Goal: Task Accomplishment & Management: Use online tool/utility

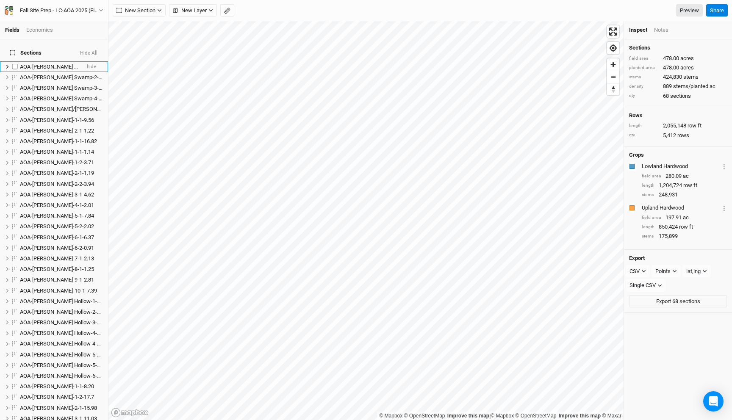
click at [63, 64] on span "AOA-[PERSON_NAME] Swamp-1-1-4.08" at bounding box center [67, 67] width 94 height 6
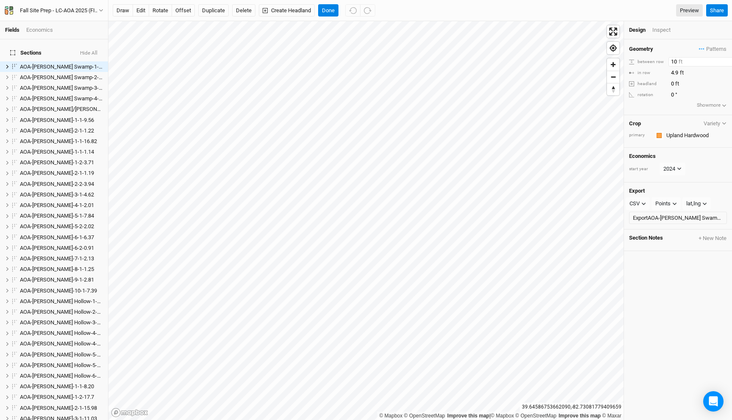
click at [676, 61] on input "10" at bounding box center [705, 61] width 74 height 9
type input "100"
click at [56, 74] on span "AOA-[PERSON_NAME] Swamp-2-1-5.80" at bounding box center [67, 77] width 94 height 6
click at [676, 61] on input "10" at bounding box center [705, 61] width 74 height 9
type input "100"
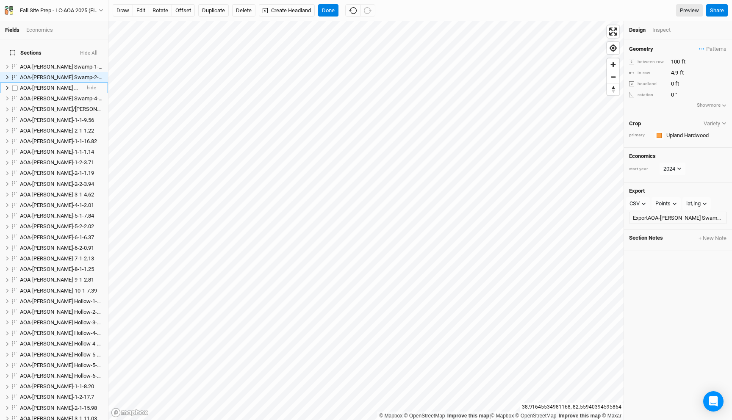
click at [58, 85] on span "AOA-[PERSON_NAME] Swamp-3-1-11.41" at bounding box center [68, 88] width 97 height 6
click at [676, 61] on input "10" at bounding box center [705, 61] width 74 height 9
type input "100"
click at [58, 95] on span "AOA-[PERSON_NAME] Swamp-4-1-8.54" at bounding box center [67, 98] width 94 height 6
click at [676, 59] on input "10" at bounding box center [705, 61] width 74 height 9
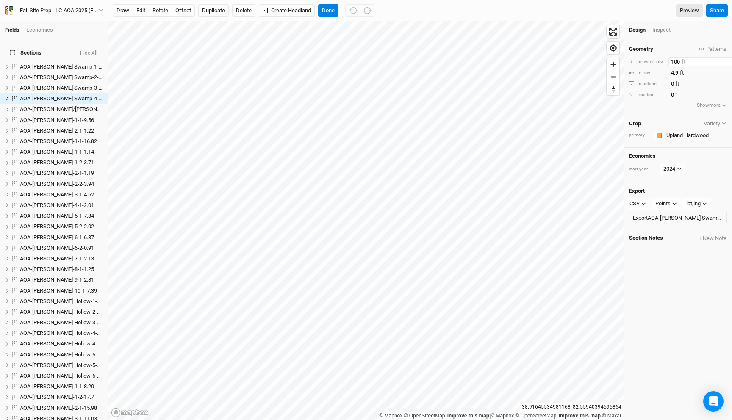
type input "100"
click at [330, 9] on button "Done" at bounding box center [328, 10] width 20 height 13
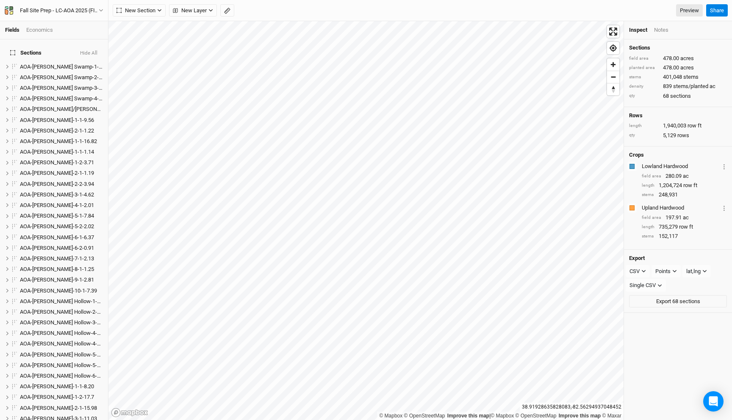
click at [94, 50] on button "Hide All" at bounding box center [89, 53] width 18 height 6
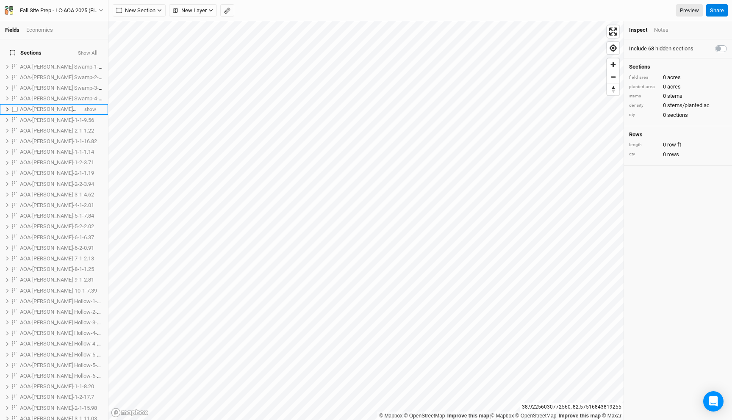
click at [58, 106] on span "AOA-[PERSON_NAME]/[PERSON_NAME]-2-1-8.83" at bounding box center [78, 109] width 117 height 6
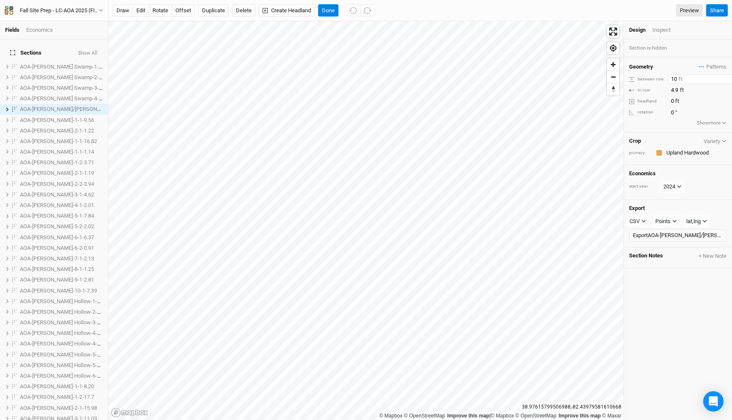
click at [677, 78] on input "10" at bounding box center [705, 79] width 74 height 9
type input "100"
click at [39, 117] on span "AOA-[PERSON_NAME]-1-1-9.56" at bounding box center [57, 120] width 74 height 6
click at [675, 77] on input "10" at bounding box center [705, 79] width 74 height 9
type input "100"
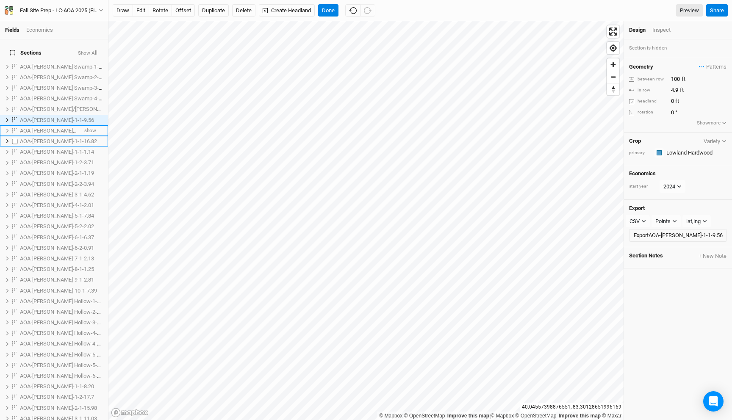
click at [43, 128] on span "AOA-[PERSON_NAME]-2-1-1.22" at bounding box center [57, 130] width 74 height 6
click at [675, 78] on input "10" at bounding box center [705, 79] width 74 height 9
type input "100"
click at [55, 138] on span "AOA-[PERSON_NAME]-1-1-16.82" at bounding box center [58, 141] width 77 height 6
click at [675, 77] on input "10" at bounding box center [705, 79] width 74 height 9
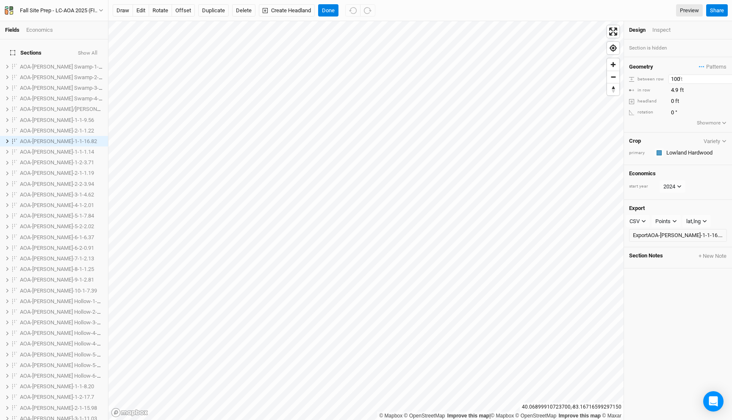
type input "100"
click at [52, 149] on span "AOA-[PERSON_NAME]-1-1-1.14" at bounding box center [57, 152] width 74 height 6
click at [675, 78] on input "10" at bounding box center [705, 79] width 74 height 9
type input "100"
click at [36, 159] on span "AOA-[PERSON_NAME]-1-2-3.71" at bounding box center [57, 162] width 74 height 6
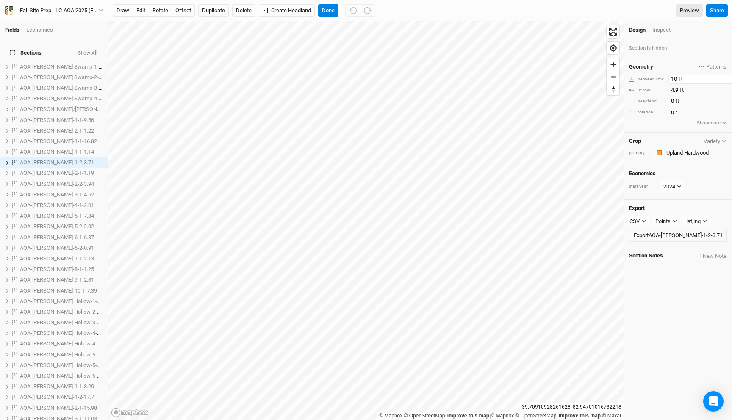
click at [675, 78] on input "10" at bounding box center [705, 79] width 74 height 9
type input "100"
click at [27, 170] on span "AOA-[PERSON_NAME]-2-1-1.19" at bounding box center [57, 173] width 74 height 6
click at [676, 78] on input "10" at bounding box center [705, 79] width 74 height 9
type input "100"
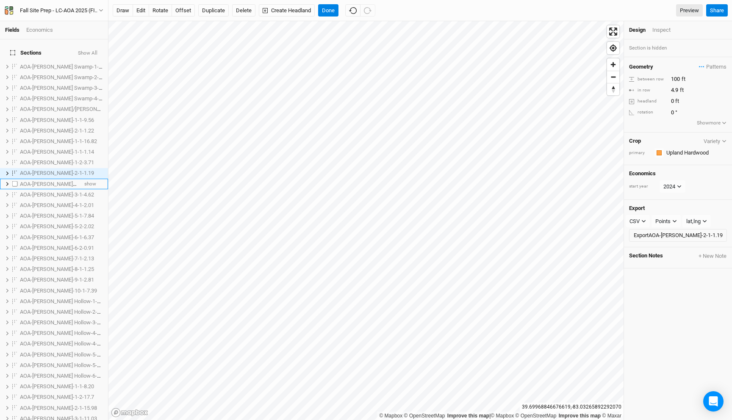
click at [56, 179] on li "AOA-[PERSON_NAME]-2-2-3.94 show" at bounding box center [54, 184] width 108 height 11
click at [675, 80] on input "10" at bounding box center [705, 79] width 74 height 9
type input "100"
click at [50, 194] on li "AOA-[PERSON_NAME]-3-1-4.62 show" at bounding box center [54, 194] width 108 height 11
click at [676, 76] on input "10" at bounding box center [705, 79] width 74 height 9
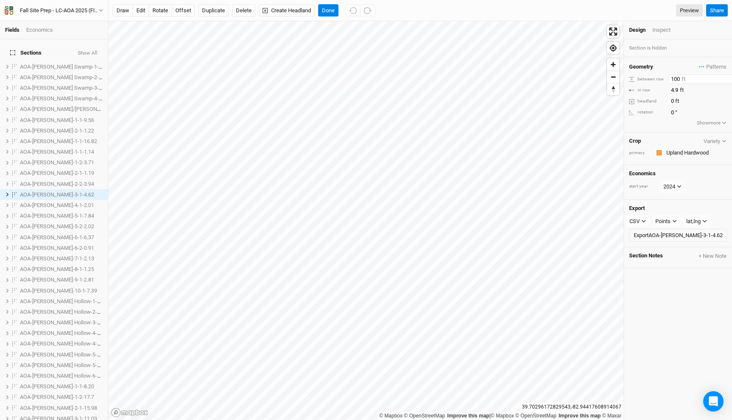
type input "100"
click at [51, 202] on span "AOA-[PERSON_NAME]-4-1-2.01" at bounding box center [57, 205] width 74 height 6
click at [675, 80] on input "10" at bounding box center [705, 79] width 74 height 9
type input "100"
click at [60, 213] on span "AOA-[PERSON_NAME]-5-1-7.84" at bounding box center [57, 216] width 74 height 6
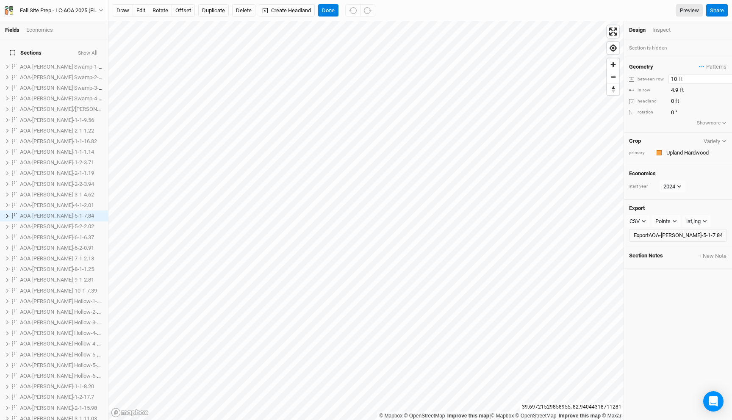
click at [676, 77] on input "10" at bounding box center [705, 79] width 74 height 9
type input "100"
click at [44, 223] on span "AOA-[PERSON_NAME]-5-2-2.02" at bounding box center [57, 226] width 74 height 6
click at [675, 78] on input "10" at bounding box center [705, 79] width 74 height 9
type input "100"
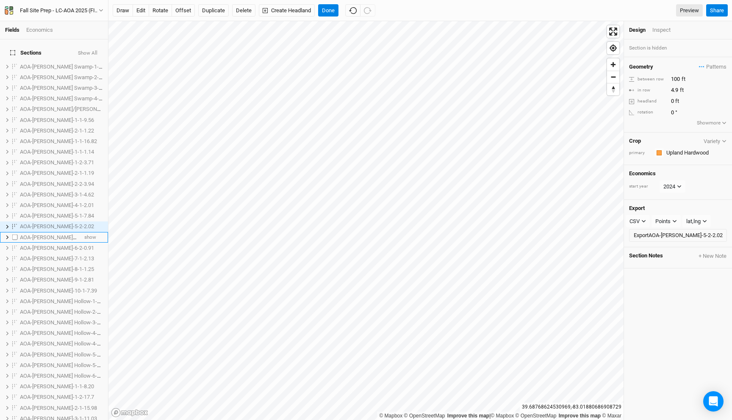
click at [35, 235] on li "AOA-[PERSON_NAME]-6-1-6.37 show" at bounding box center [54, 237] width 108 height 11
click at [676, 77] on input "10" at bounding box center [705, 79] width 74 height 9
type input "100"
click at [57, 240] on li "AOA-[PERSON_NAME]-6-2-0.91 show" at bounding box center [54, 245] width 108 height 11
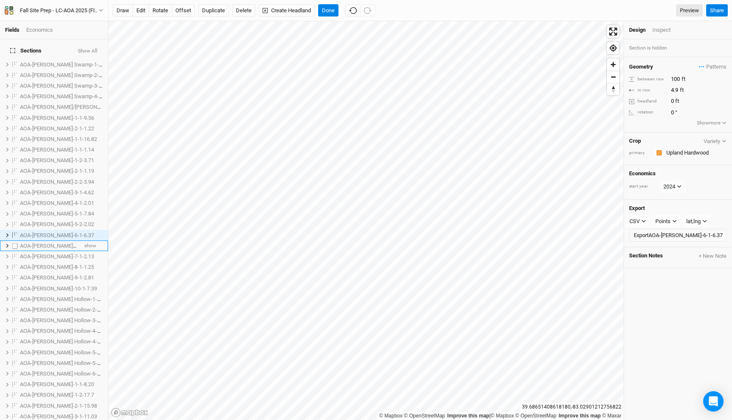
scroll to position [13, 0]
click at [676, 78] on input "10" at bounding box center [705, 79] width 74 height 9
type input "100"
click at [56, 243] on span "AOA-[PERSON_NAME]-7-1-2.13" at bounding box center [57, 246] width 74 height 6
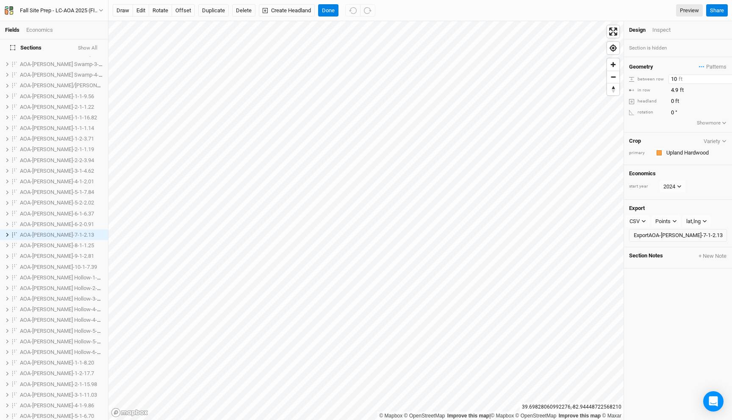
click at [675, 77] on input "10" at bounding box center [705, 79] width 74 height 9
type input "100"
click at [56, 242] on span "AOA-[PERSON_NAME]-8-1-1.25" at bounding box center [57, 245] width 74 height 6
click at [676, 82] on input "10" at bounding box center [705, 79] width 74 height 9
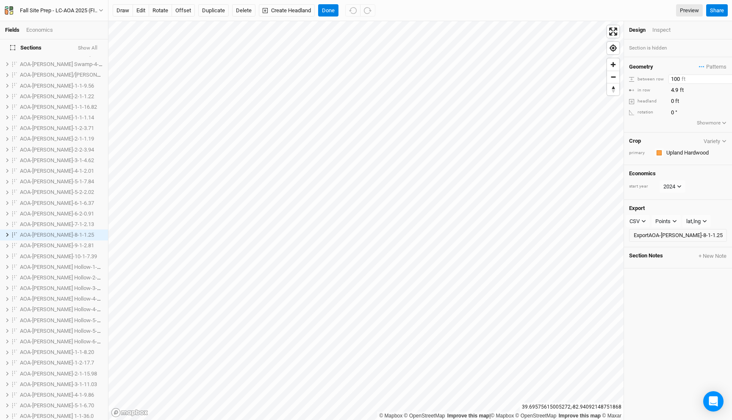
type input "100"
click at [33, 242] on span "AOA-[PERSON_NAME]-9-1-2.81" at bounding box center [57, 245] width 74 height 6
click at [677, 76] on input "10" at bounding box center [705, 79] width 74 height 9
type input "100"
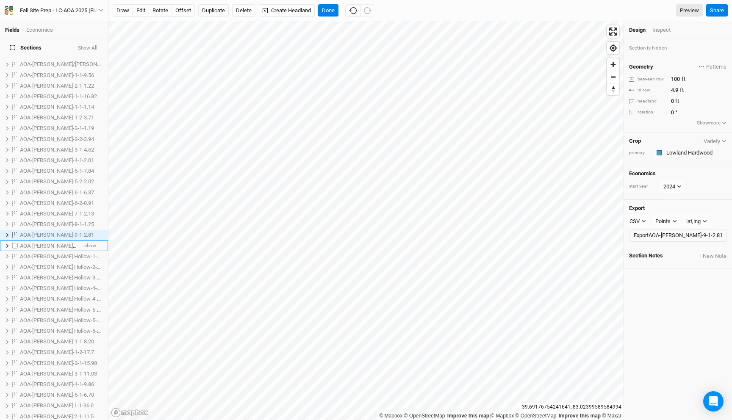
click at [44, 243] on span "AOA-[PERSON_NAME]-10-1-7.39" at bounding box center [58, 246] width 77 height 6
click at [676, 77] on input "10" at bounding box center [705, 79] width 74 height 9
type input "100"
click at [52, 243] on span "AOA-[PERSON_NAME] Hollow-1-1-2.43" at bounding box center [66, 246] width 92 height 6
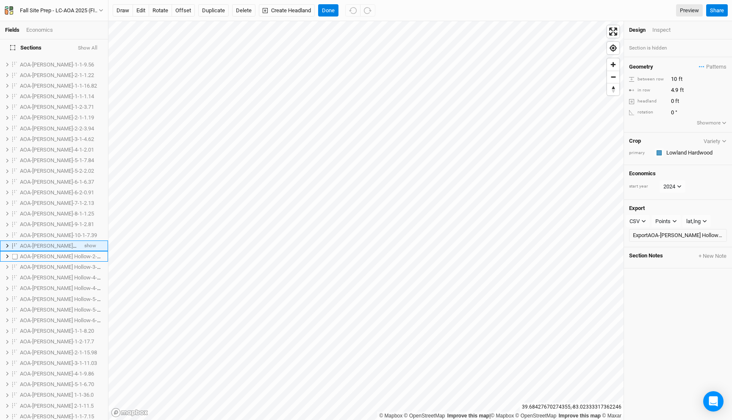
scroll to position [66, 0]
click at [675, 78] on input "10" at bounding box center [705, 79] width 74 height 9
type input "100"
click at [44, 234] on li "AOA-[PERSON_NAME] Hollow-1-1-2.43 show" at bounding box center [54, 235] width 108 height 11
click at [43, 243] on span "AOA-[PERSON_NAME] Hollow-2-1-2.41" at bounding box center [66, 246] width 92 height 6
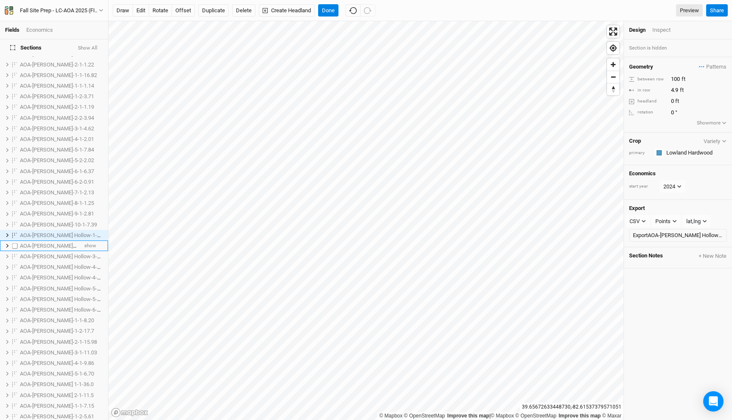
scroll to position [77, 0]
click at [675, 79] on input "10" at bounding box center [705, 79] width 74 height 9
type input "100"
click at [28, 242] on span "AOA-[PERSON_NAME] Hollow-3-1-2.23" at bounding box center [66, 245] width 92 height 6
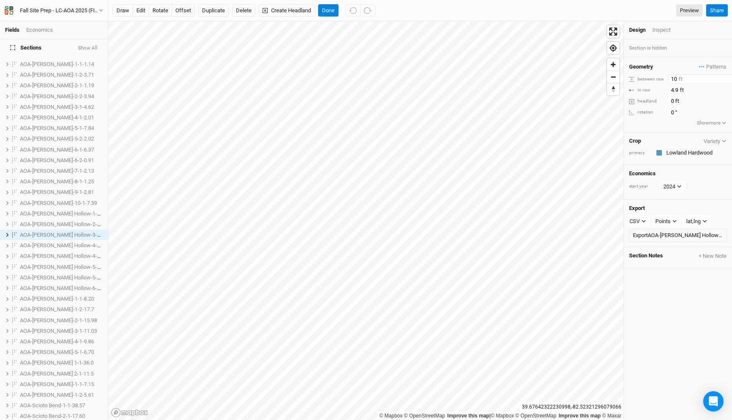
click at [677, 77] on input "10" at bounding box center [705, 79] width 74 height 9
type input "100"
click at [61, 242] on span "AOA-[PERSON_NAME] Hollow-4-1-1.02" at bounding box center [66, 245] width 92 height 6
click at [675, 81] on input "10" at bounding box center [705, 79] width 74 height 9
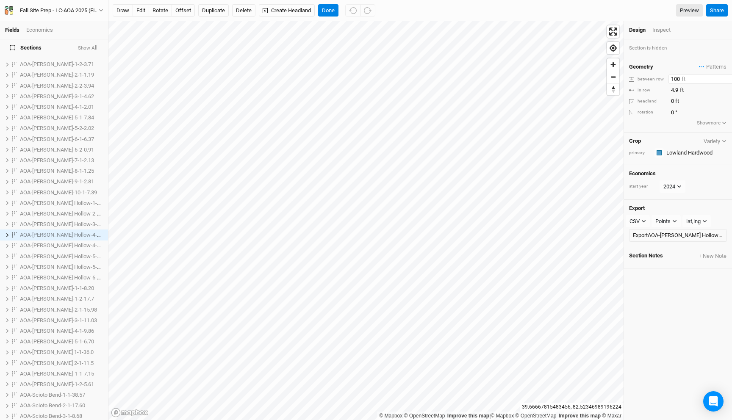
type input "100"
click at [51, 245] on li "AOA-[PERSON_NAME] Hollow-4-2-0.35 show" at bounding box center [54, 245] width 108 height 11
click at [675, 80] on input "10" at bounding box center [705, 79] width 74 height 9
type input "100"
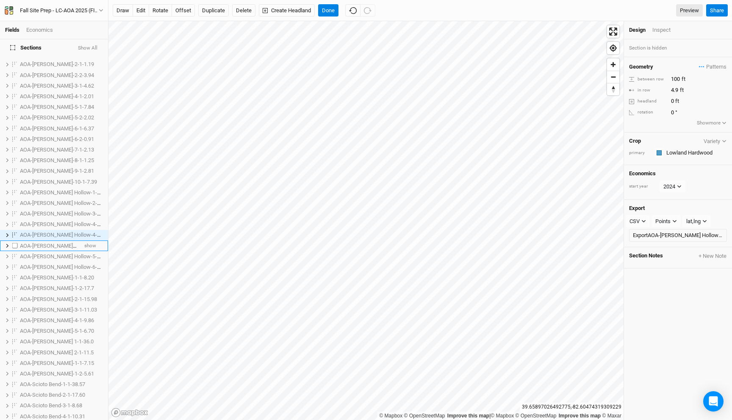
click at [34, 243] on span "AOA-[PERSON_NAME] Hollow-5-1-2.75" at bounding box center [66, 246] width 92 height 6
click at [676, 77] on input "10" at bounding box center [705, 79] width 74 height 9
type input "100"
click at [44, 243] on span "AOA-[PERSON_NAME] Hollow-5-2-6.73" at bounding box center [66, 246] width 92 height 6
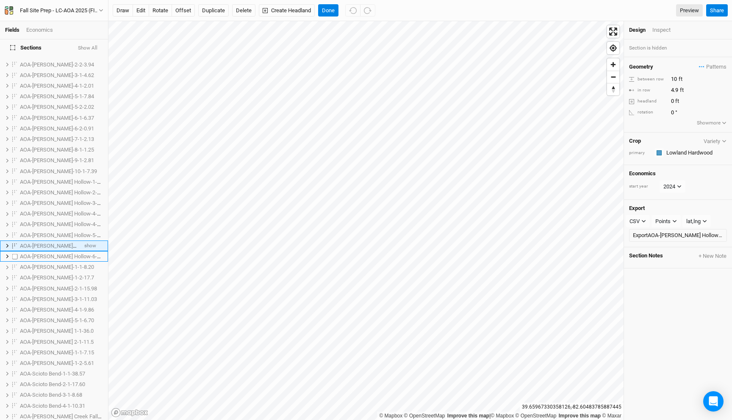
scroll to position [130, 0]
click at [675, 80] on input "10" at bounding box center [705, 79] width 74 height 9
type input "100"
click at [47, 242] on span "AOA-[PERSON_NAME] Hollow-6-1-2.29" at bounding box center [66, 245] width 92 height 6
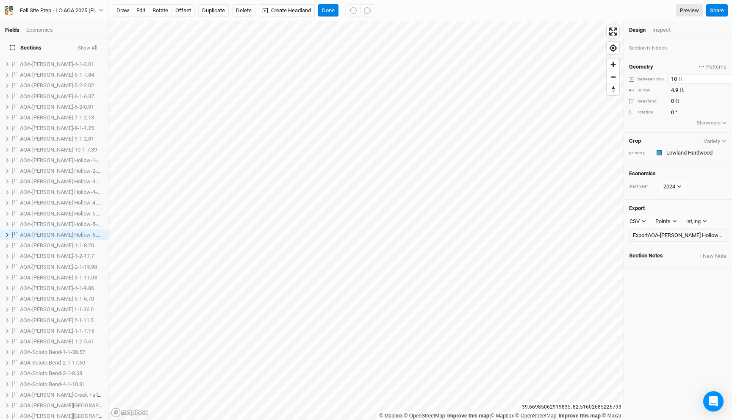
click at [675, 80] on input "10" at bounding box center [705, 79] width 74 height 9
type input "100"
click at [29, 242] on span "AOA-[PERSON_NAME]-1-1-8.20" at bounding box center [57, 245] width 74 height 6
click at [677, 77] on input "10" at bounding box center [705, 79] width 74 height 9
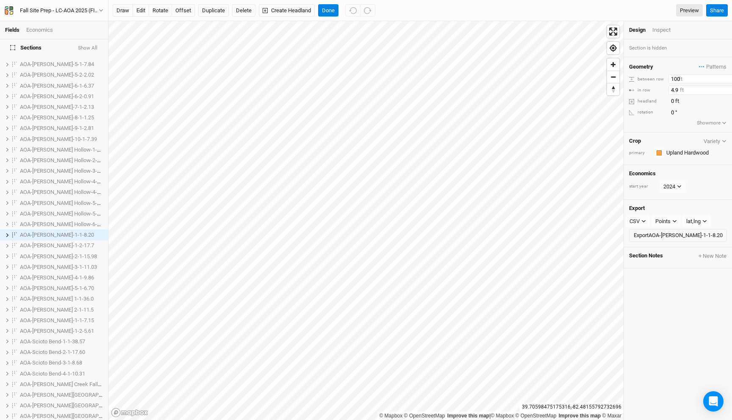
type input "100"
click at [53, 242] on span "AOA-[PERSON_NAME]-1-2-17.7" at bounding box center [57, 245] width 74 height 6
click at [672, 78] on input "10" at bounding box center [705, 79] width 74 height 9
type input "100"
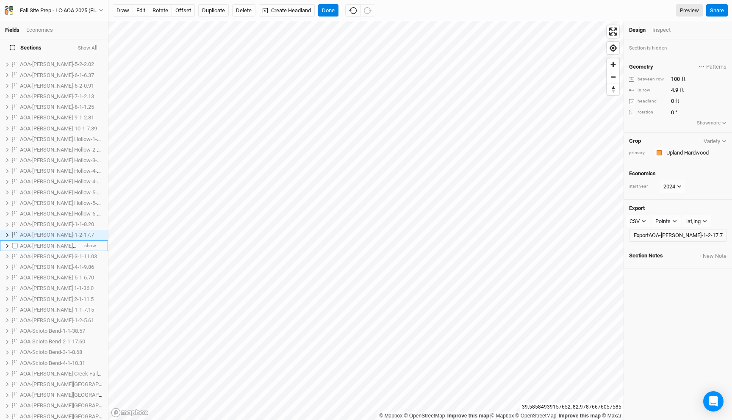
click at [36, 243] on span "AOA-[PERSON_NAME]-2-1-15.98" at bounding box center [58, 246] width 77 height 6
click at [675, 77] on input "10" at bounding box center [705, 79] width 74 height 9
type input "100"
click at [52, 243] on span "AOA-[PERSON_NAME]-3-1-11.03" at bounding box center [58, 246] width 77 height 6
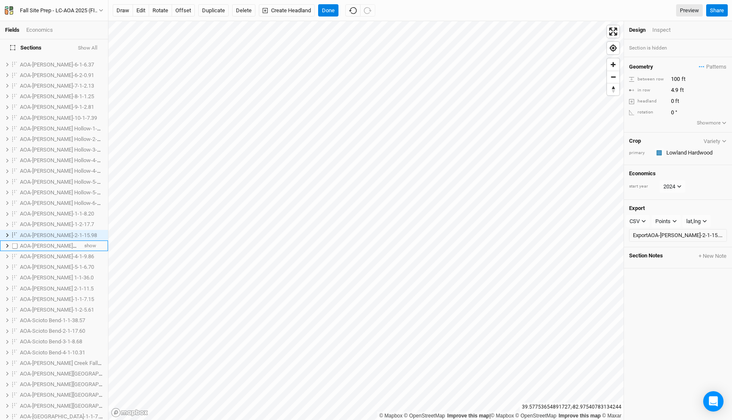
scroll to position [183, 0]
click at [676, 77] on input "10" at bounding box center [705, 79] width 74 height 9
type input "100"
click at [45, 243] on span "AOA-[PERSON_NAME]-4-1-9.86" at bounding box center [57, 246] width 74 height 6
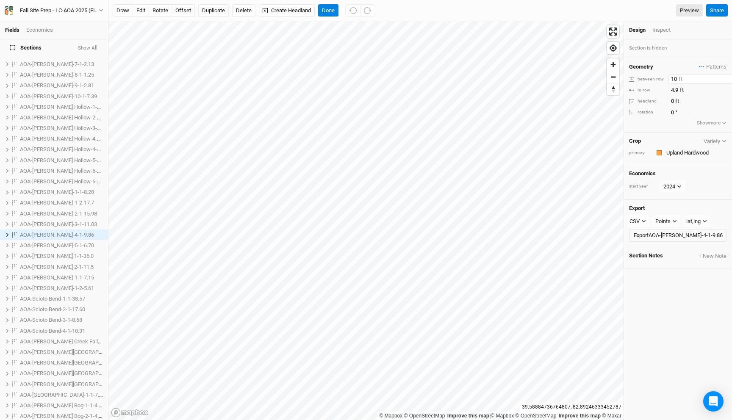
click at [676, 75] on input "10" at bounding box center [705, 79] width 74 height 9
type input "100"
click at [52, 242] on span "AOA-[PERSON_NAME]-5-1-6.70" at bounding box center [57, 245] width 74 height 6
click at [675, 77] on input "10" at bounding box center [705, 79] width 74 height 9
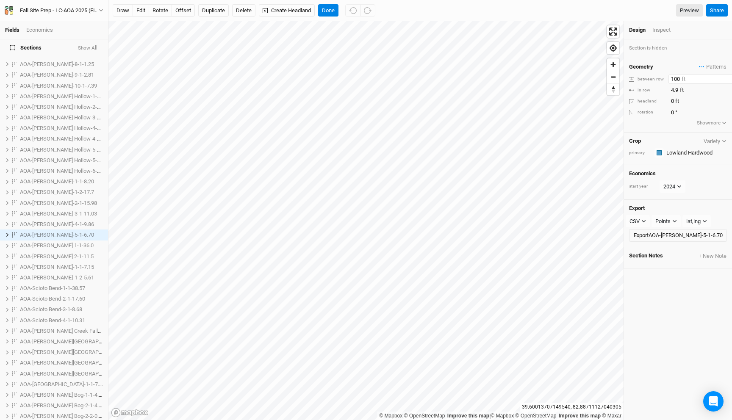
type input "100"
click at [44, 242] on span "AOA-[PERSON_NAME] 1-1-36.0" at bounding box center [57, 245] width 74 height 6
click at [675, 79] on input "10" at bounding box center [705, 79] width 74 height 9
type input "100"
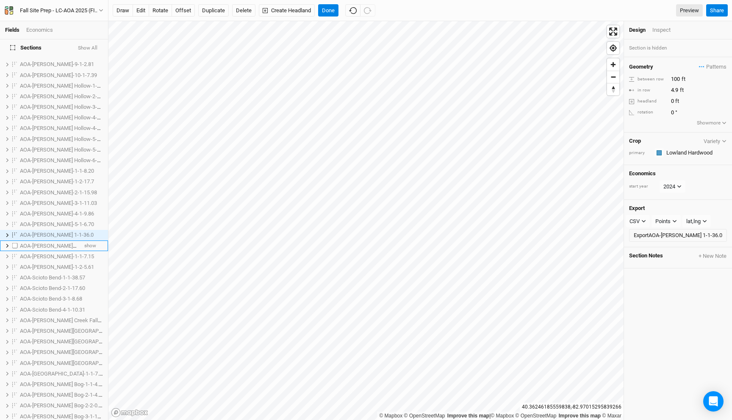
click at [45, 243] on span "AOA-[PERSON_NAME] 2-1-11.5" at bounding box center [57, 246] width 74 height 6
click at [673, 79] on input "10" at bounding box center [705, 79] width 74 height 9
type input "100"
click at [34, 240] on li "AOA-[PERSON_NAME]-1-1-7.15 show" at bounding box center [54, 245] width 108 height 11
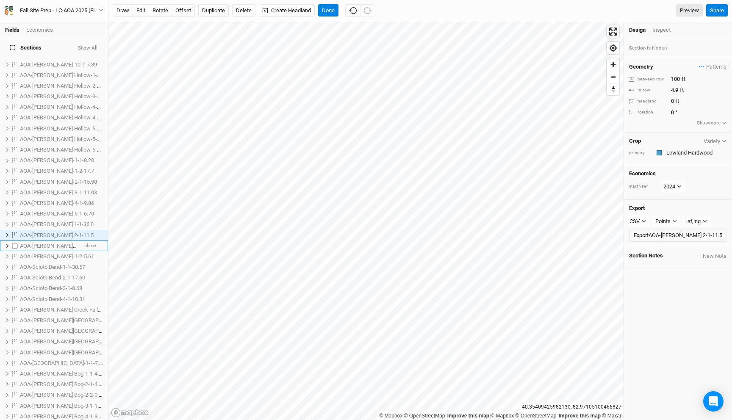
scroll to position [237, 0]
click at [676, 75] on input "10" at bounding box center [705, 79] width 74 height 9
type input "100"
click at [45, 243] on span "AOA-[PERSON_NAME]-1-2-5.61" at bounding box center [57, 246] width 74 height 6
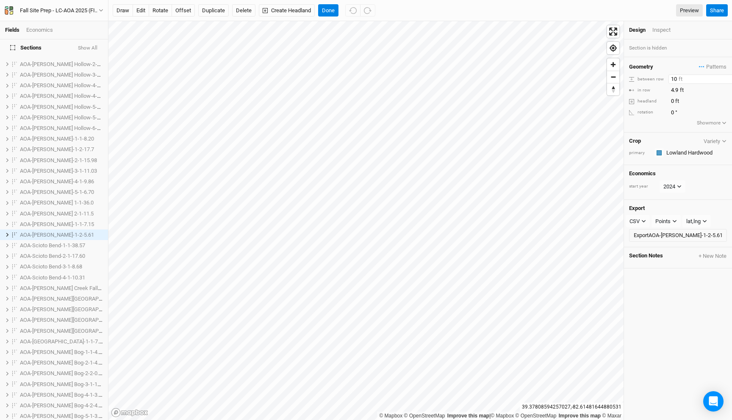
click at [673, 79] on input "10" at bounding box center [705, 79] width 74 height 9
type input "100"
click at [48, 242] on span "AOA-Scioto Bend-1-1-38.57" at bounding box center [52, 245] width 65 height 6
click at [50, 233] on li "AOA-Scioto Bend-1-1-38.57 show" at bounding box center [54, 234] width 108 height 11
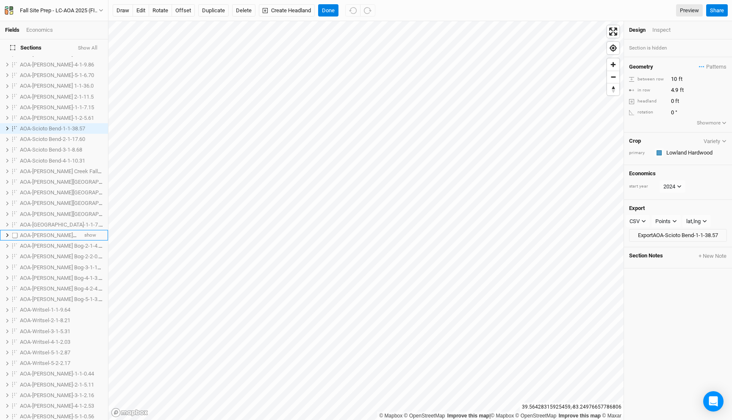
scroll to position [366, 0]
click at [676, 79] on input "10" at bounding box center [705, 79] width 74 height 9
type input "100"
click at [52, 135] on span "AOA-Scioto Bend-2-1-17.60" at bounding box center [52, 138] width 65 height 6
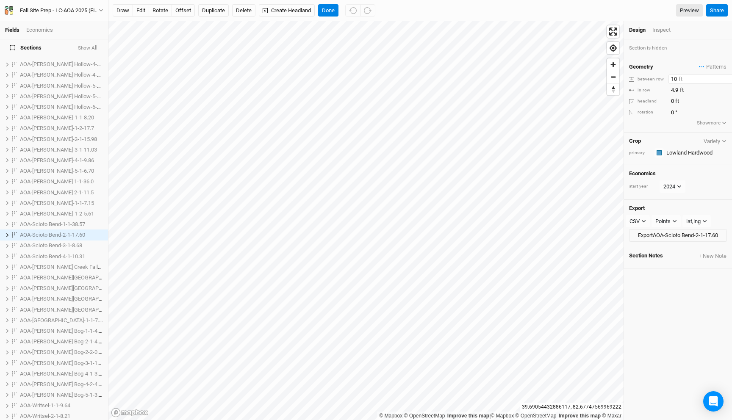
click at [676, 76] on input "10" at bounding box center [705, 79] width 74 height 9
type input "100"
click at [58, 242] on span "AOA-Scioto Bend-3-1-8.68" at bounding box center [51, 245] width 62 height 6
click at [675, 83] on input "10" at bounding box center [705, 79] width 74 height 9
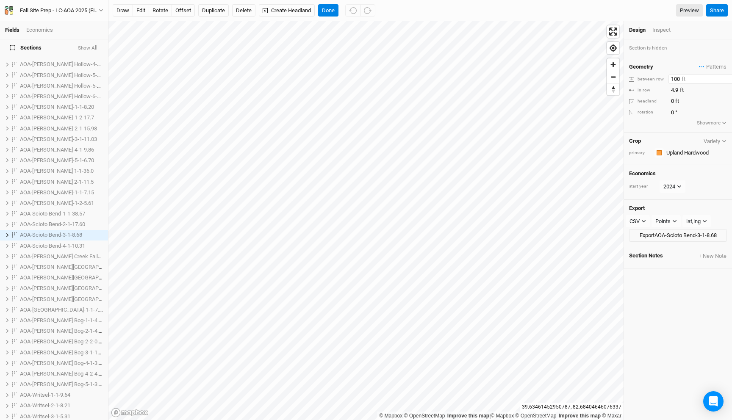
type input "100"
click at [53, 240] on li "AOA-Scioto Bend-4-1-10.31 show" at bounding box center [54, 245] width 108 height 11
click at [674, 80] on input "10" at bounding box center [705, 79] width 74 height 9
type input "100"
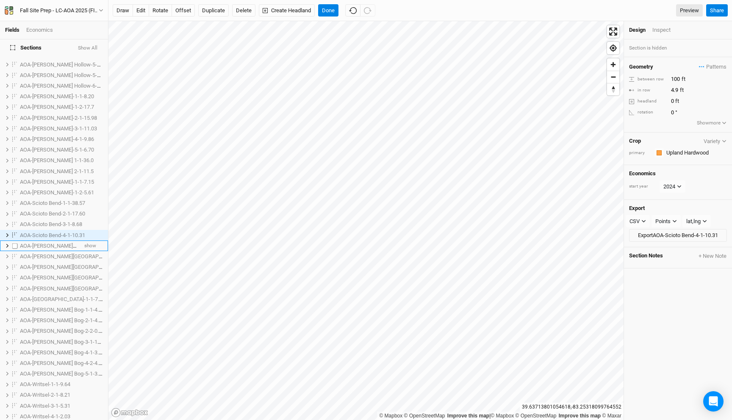
click at [44, 243] on span "AOA-[PERSON_NAME] Creek Fall-1-2-5.22" at bounding box center [69, 246] width 99 height 6
click at [677, 81] on input "10" at bounding box center [705, 79] width 74 height 9
type input "100"
click at [48, 245] on li "AOA-[PERSON_NAME][GEOGRAPHIC_DATA]-1-1-13.94 show" at bounding box center [54, 245] width 108 height 11
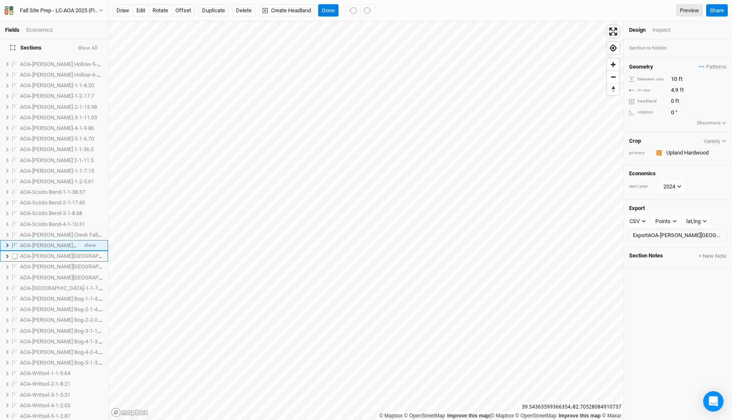
scroll to position [312, 0]
click at [674, 77] on input "10" at bounding box center [705, 79] width 74 height 9
type input "100"
click at [41, 242] on span "AOA-[PERSON_NAME][GEOGRAPHIC_DATA]-1-3-0.43" at bounding box center [83, 245] width 126 height 6
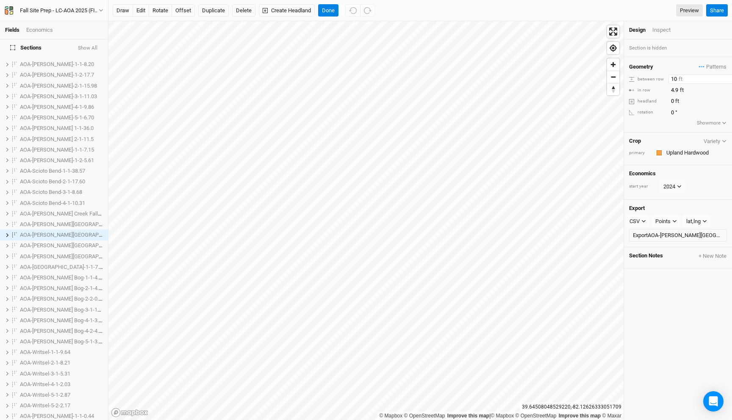
click at [675, 78] on input "10" at bounding box center [705, 79] width 74 height 9
type input "100"
click at [52, 242] on span "AOA-[PERSON_NAME][GEOGRAPHIC_DATA]-1-4-3.78" at bounding box center [83, 245] width 126 height 6
click at [675, 80] on input "10" at bounding box center [705, 79] width 74 height 9
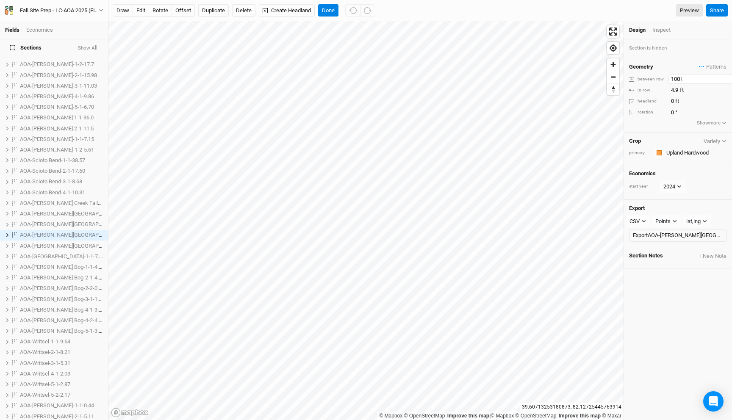
type input "100"
click at [39, 243] on span "AOA-[PERSON_NAME][GEOGRAPHIC_DATA]-2-1-19.09" at bounding box center [84, 246] width 129 height 6
click at [673, 80] on input "10" at bounding box center [705, 79] width 74 height 9
type input "100"
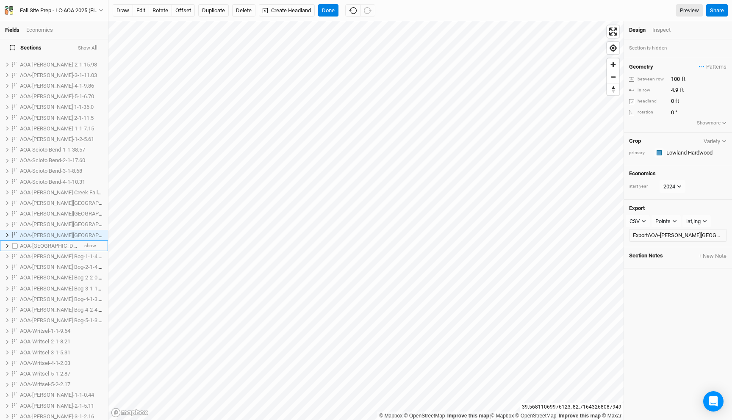
click at [58, 243] on span "AOA-[GEOGRAPHIC_DATA]-1-1-7.37" at bounding box center [62, 246] width 85 height 6
click at [674, 81] on input "10" at bounding box center [705, 79] width 74 height 9
type input "100"
click at [37, 243] on span "AOA-[PERSON_NAME] Bog-1-1-4.29" at bounding box center [62, 246] width 85 height 6
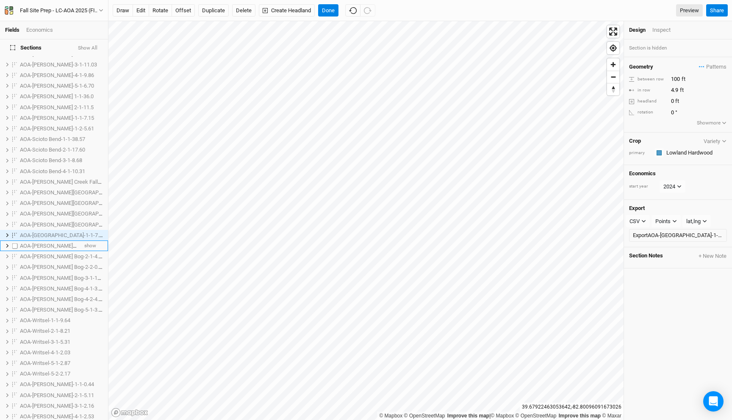
scroll to position [365, 0]
click at [675, 78] on input "10" at bounding box center [705, 79] width 74 height 9
type input "100"
click at [36, 240] on li "AOA-[PERSON_NAME] Bog-2-1-4.22 show" at bounding box center [54, 245] width 108 height 11
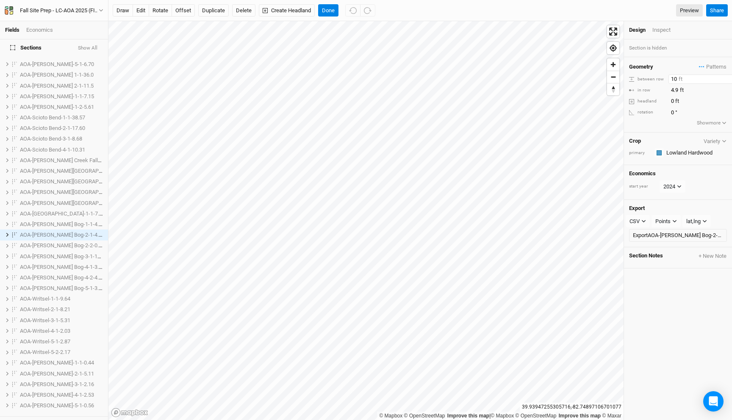
click at [675, 76] on input "10" at bounding box center [705, 79] width 74 height 9
type input "100"
click at [47, 242] on span "AOA-[PERSON_NAME] Bog-2-2-0.25" at bounding box center [62, 245] width 85 height 6
click at [677, 78] on input "10" at bounding box center [705, 79] width 74 height 9
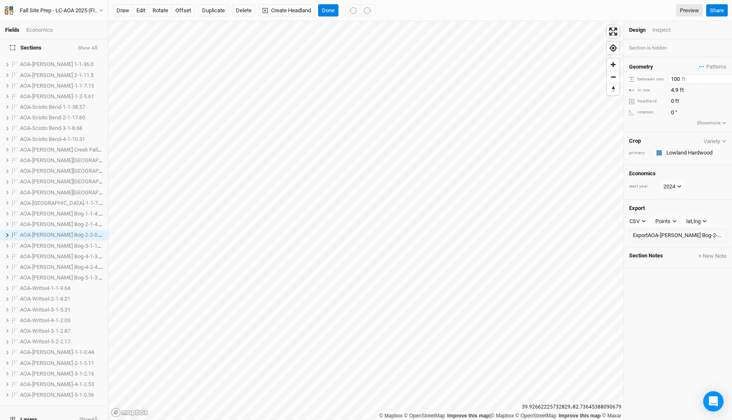
type input "100"
click at [45, 243] on span "AOA-[PERSON_NAME] Bog-3-1-19.4" at bounding box center [62, 246] width 85 height 6
click at [674, 78] on input "10" at bounding box center [705, 79] width 74 height 9
type input "100"
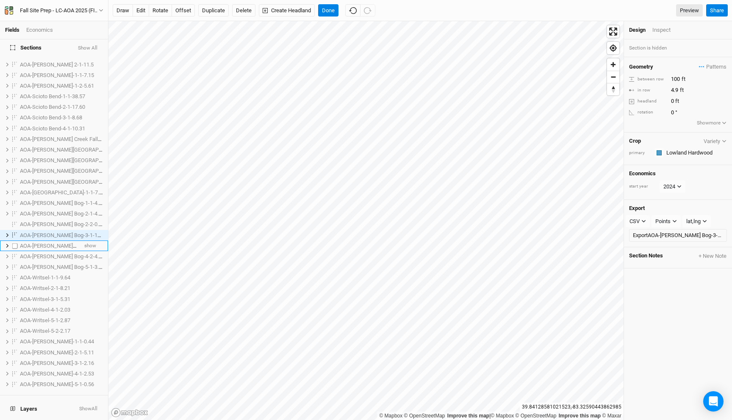
click at [57, 243] on span "AOA-[PERSON_NAME] Bog-4-1-3.19" at bounding box center [62, 246] width 85 height 6
click at [673, 78] on input "10" at bounding box center [705, 79] width 74 height 9
type input "100"
click at [44, 243] on span "AOA-[PERSON_NAME] Bog-4-2-4.35" at bounding box center [62, 246] width 85 height 6
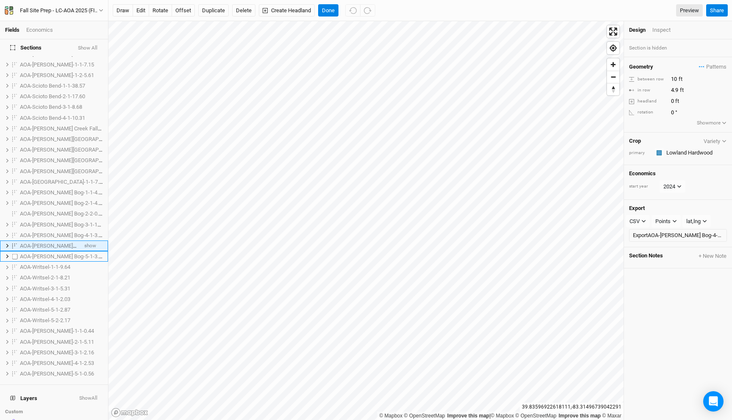
scroll to position [418, 0]
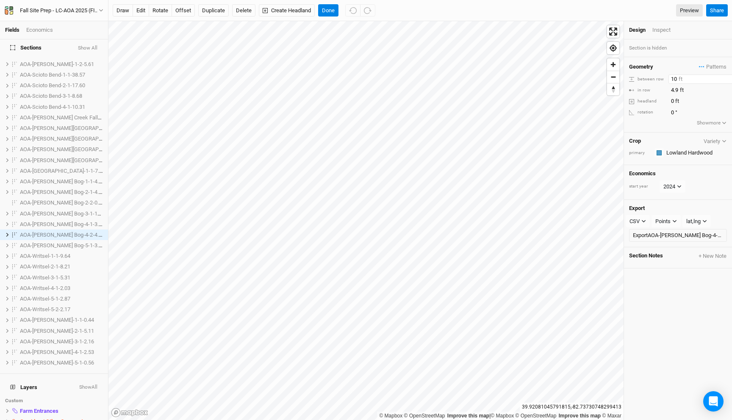
click at [674, 81] on input "10" at bounding box center [705, 79] width 74 height 9
type input "100"
click at [57, 242] on span "AOA-[PERSON_NAME] Bog-5-1-3.01" at bounding box center [62, 245] width 85 height 6
click at [674, 80] on input "10" at bounding box center [705, 79] width 74 height 9
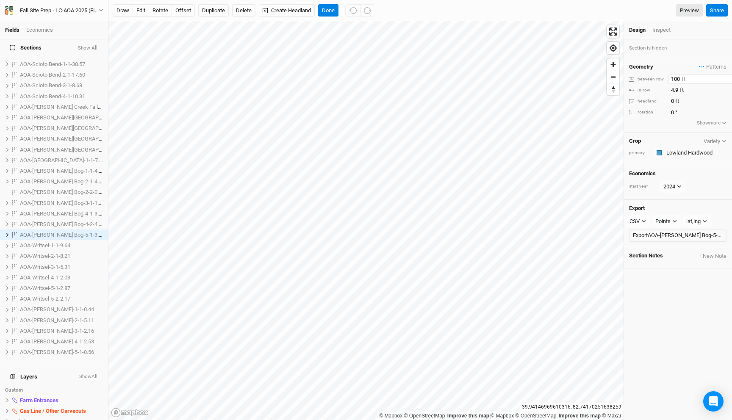
type input "100"
click at [63, 242] on span "AOA-Writsel-1-1-9.64" at bounding box center [45, 245] width 50 height 6
click at [674, 79] on input "10" at bounding box center [705, 79] width 74 height 9
type input "100"
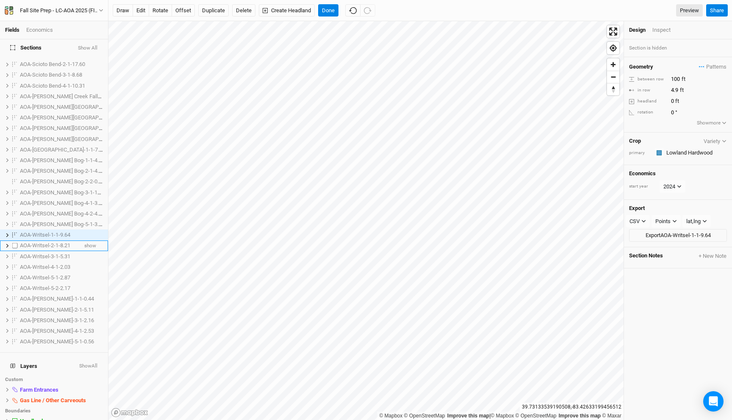
click at [59, 242] on span "AOA-Writsel-2-1-8.21" at bounding box center [45, 245] width 50 height 6
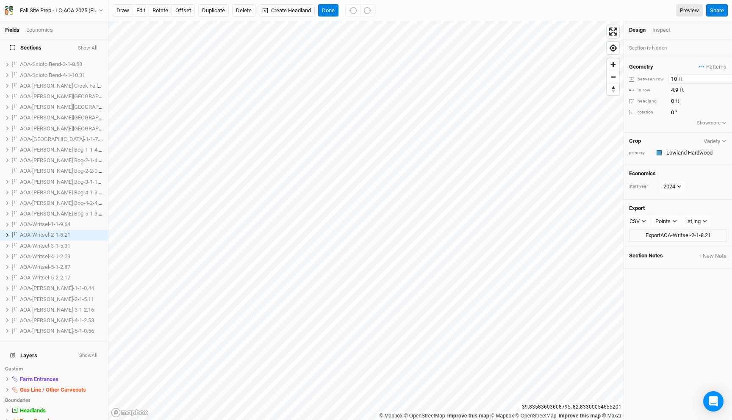
click at [680, 78] on input "10" at bounding box center [705, 79] width 74 height 9
type input "100"
click at [44, 243] on span "AOA-Writsel-3-1-5.31" at bounding box center [45, 246] width 50 height 6
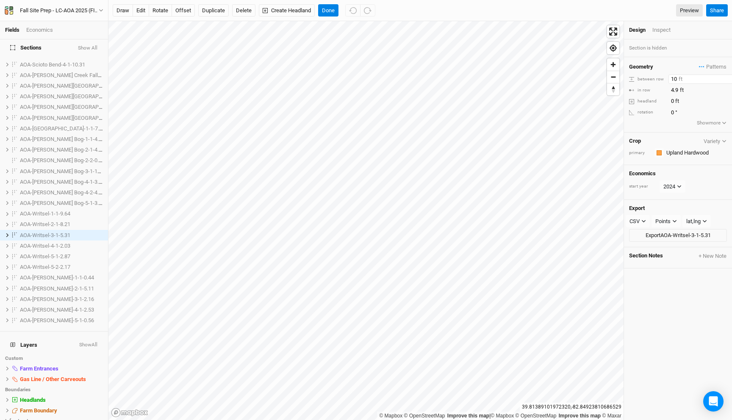
click at [684, 75] on input "10" at bounding box center [705, 79] width 74 height 9
type input "100"
click at [55, 243] on span "AOA-Writsel-4-1-2.03" at bounding box center [45, 246] width 50 height 6
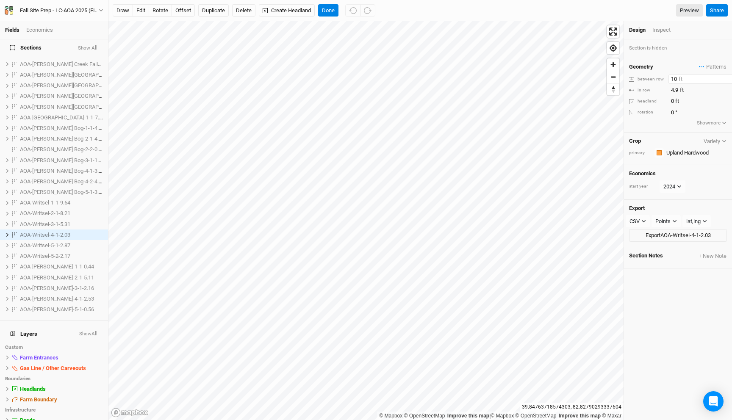
click at [689, 77] on input "10" at bounding box center [705, 79] width 74 height 9
type input "100"
click at [44, 242] on span "AOA-Writsel-5-1-2.87" at bounding box center [45, 245] width 50 height 6
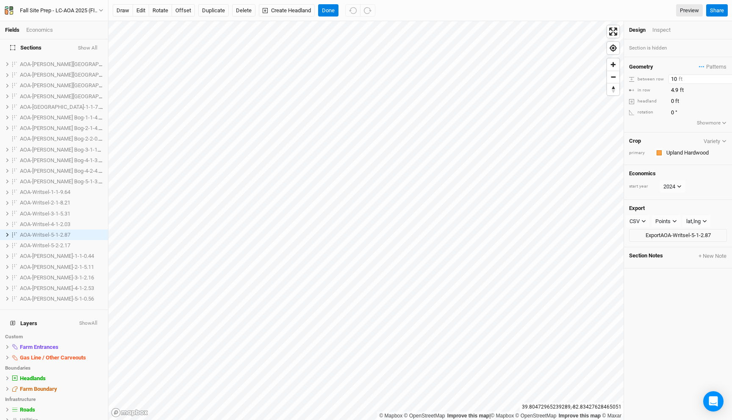
click at [677, 80] on input "10" at bounding box center [705, 79] width 74 height 9
type input "100"
click at [50, 242] on span "AOA-Writsel-5-2-2.17" at bounding box center [45, 245] width 50 height 6
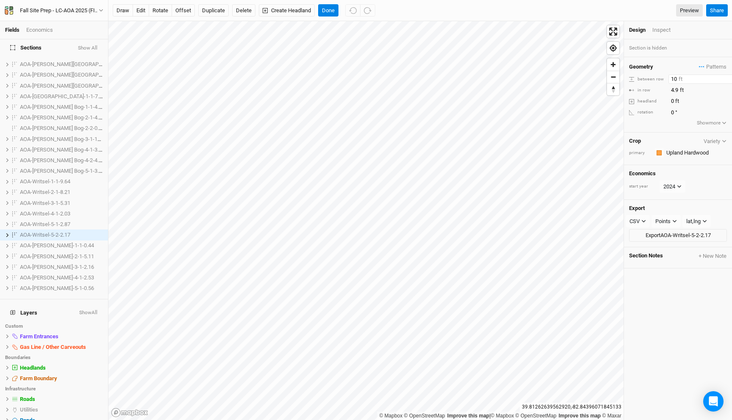
click at [685, 75] on input "10" at bounding box center [705, 79] width 74 height 9
type input "100"
click at [41, 242] on span "AOA-[PERSON_NAME]-1-1-0.44" at bounding box center [57, 245] width 74 height 6
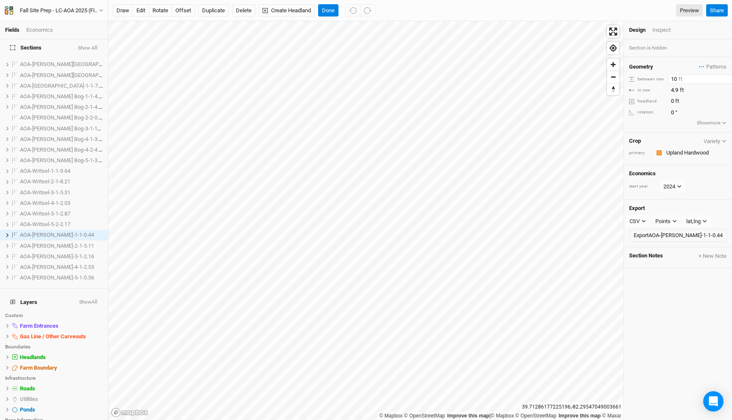
click at [680, 81] on input "10" at bounding box center [705, 79] width 74 height 9
type input "100"
click at [36, 243] on span "AOA-[PERSON_NAME]-2-1-5.11" at bounding box center [57, 246] width 74 height 6
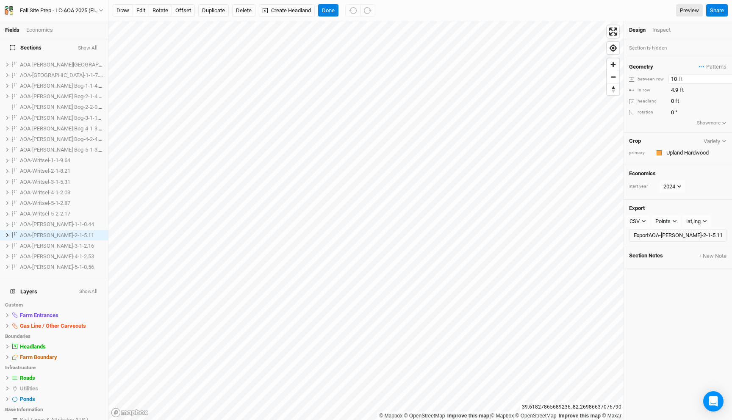
click at [678, 80] on input "10" at bounding box center [705, 79] width 74 height 9
type input "100"
click at [33, 243] on span "AOA-[PERSON_NAME]-3-1-2.16" at bounding box center [57, 246] width 74 height 6
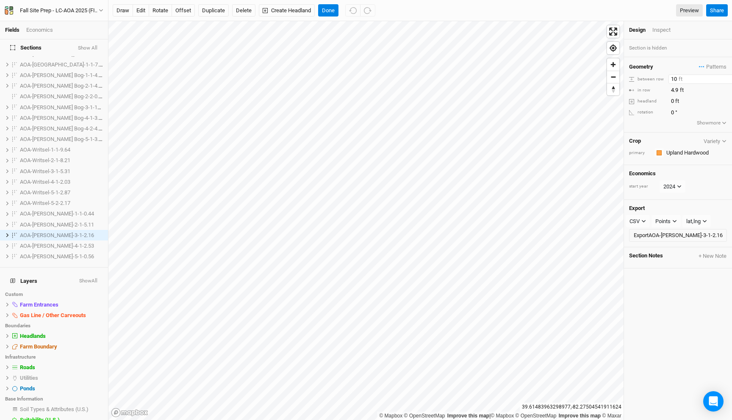
click at [685, 78] on input "10" at bounding box center [705, 79] width 74 height 9
type input "100"
click at [50, 243] on span "AOA-[PERSON_NAME]-4-1-2.53" at bounding box center [57, 246] width 74 height 6
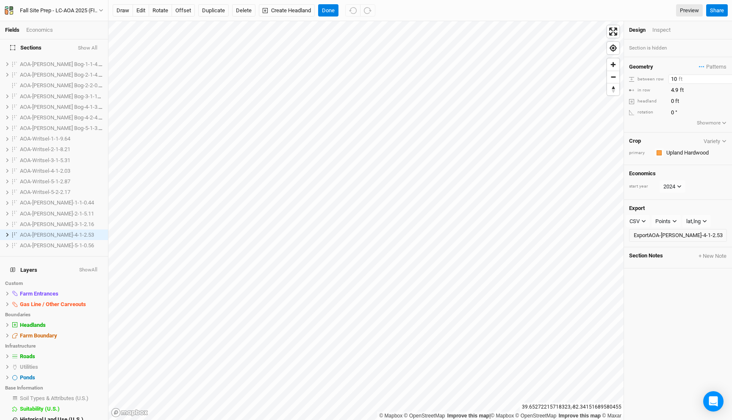
click at [683, 75] on input "10" at bounding box center [705, 79] width 74 height 9
type input "100"
click at [42, 242] on span "AOA-[PERSON_NAME]-5-1-0.56" at bounding box center [57, 245] width 74 height 6
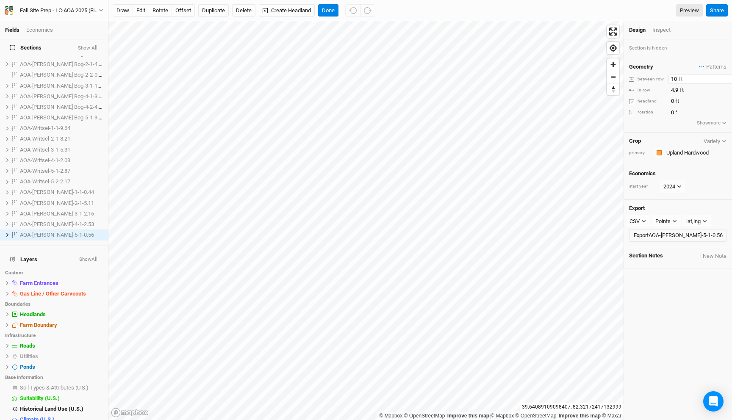
click at [690, 79] on input "10" at bounding box center [705, 79] width 74 height 9
type input "100"
click at [327, 10] on button "Done" at bounding box center [328, 10] width 20 height 13
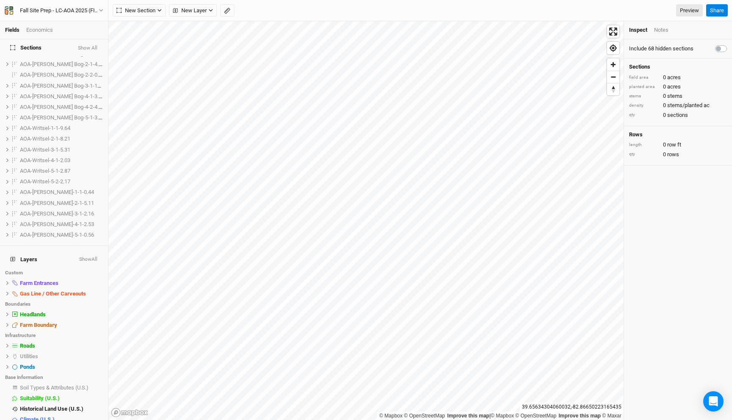
click at [94, 51] on h4 "Sections Show All" at bounding box center [54, 47] width 98 height 17
click at [93, 47] on button "Show All" at bounding box center [87, 48] width 20 height 6
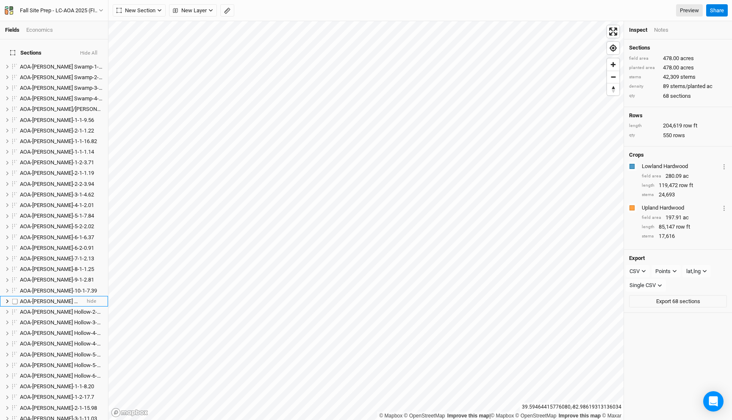
click at [36, 298] on span "AOA-[PERSON_NAME] Hollow-1-1-2.43" at bounding box center [66, 301] width 92 height 6
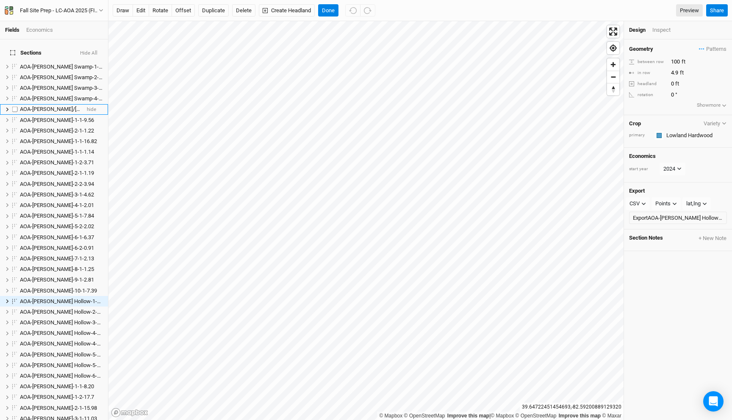
click at [54, 104] on li "AOA-Cossin/Kreisel-2-1-8.83 hide" at bounding box center [54, 109] width 108 height 11
click at [328, 10] on button "Done" at bounding box center [328, 10] width 20 height 13
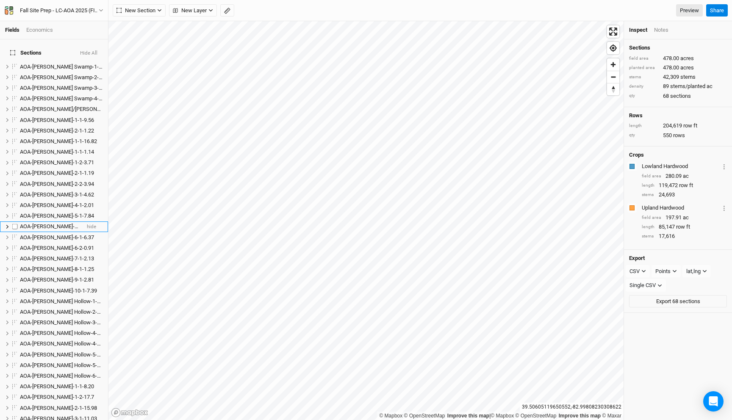
scroll to position [556, 0]
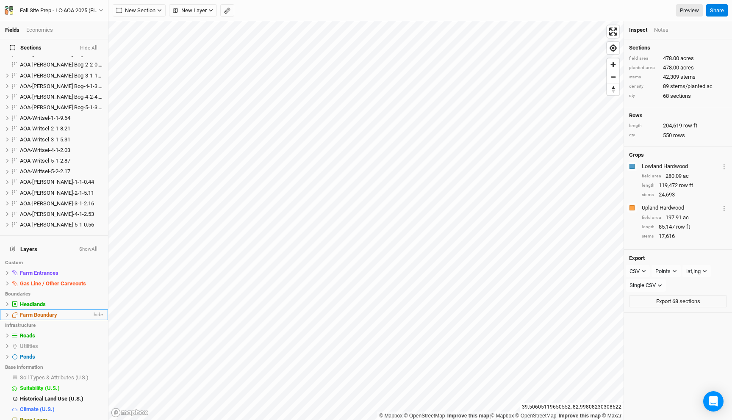
click at [44, 312] on div "Farm Boundary" at bounding box center [56, 315] width 72 height 7
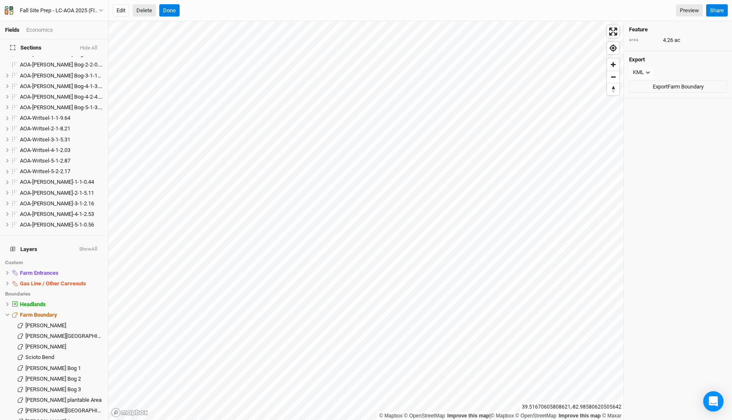
click at [146, 7] on button "Delete" at bounding box center [144, 10] width 23 height 13
click at [343, 9] on button "Confirm" at bounding box center [356, 10] width 26 height 13
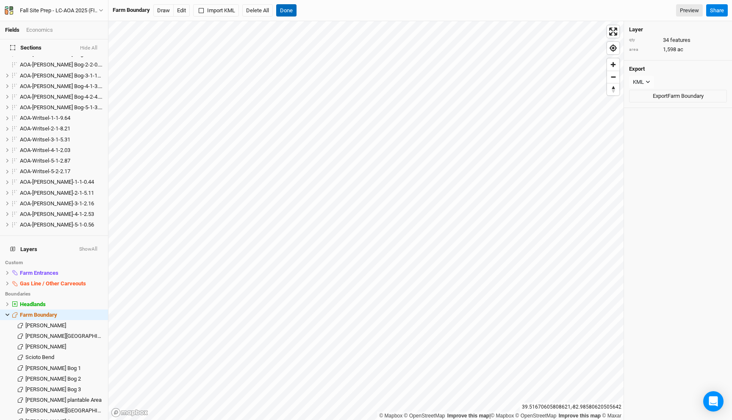
click at [292, 6] on button "Done" at bounding box center [286, 10] width 20 height 13
